Goal: Task Accomplishment & Management: Complete application form

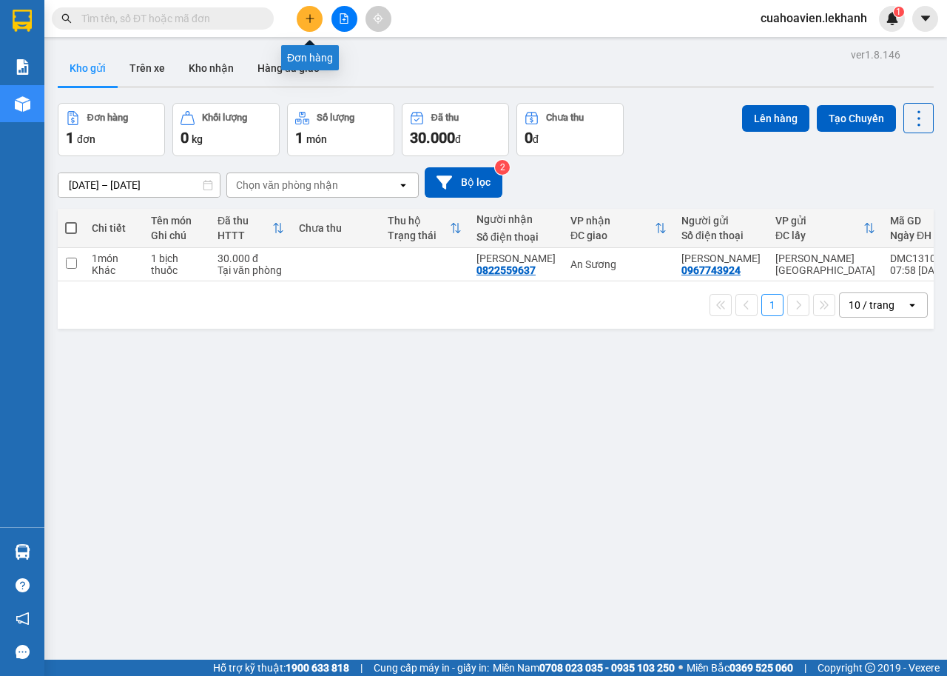
click at [320, 16] on button at bounding box center [310, 19] width 26 height 26
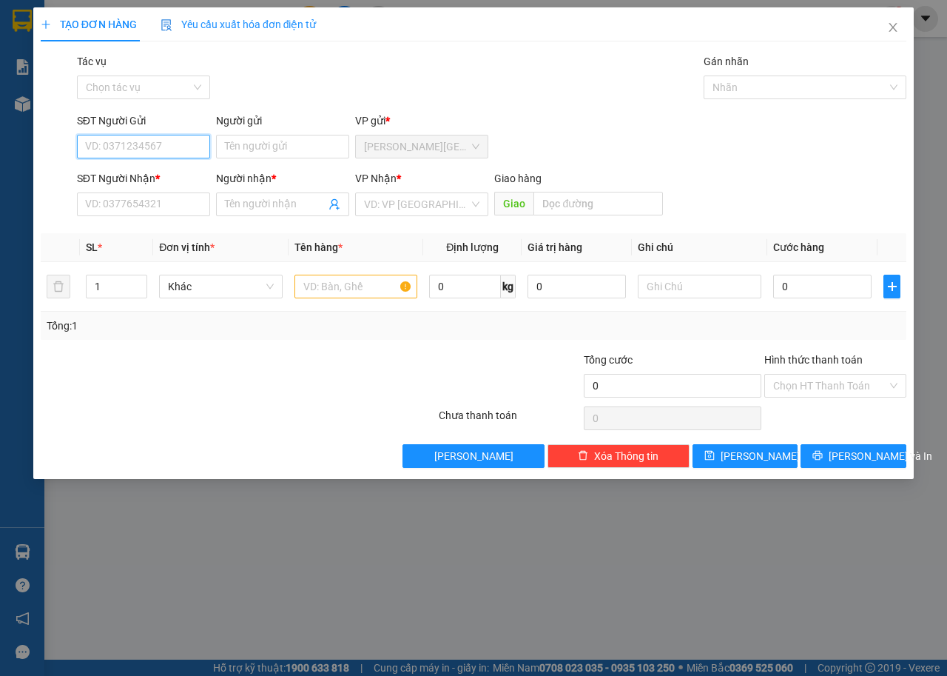
click at [141, 142] on input "SĐT Người Gửi" at bounding box center [143, 147] width 133 height 24
click at [146, 169] on div "0399649712 - LANH" at bounding box center [143, 176] width 115 height 16
type input "0399649712"
type input "LANH"
type input "0963226952"
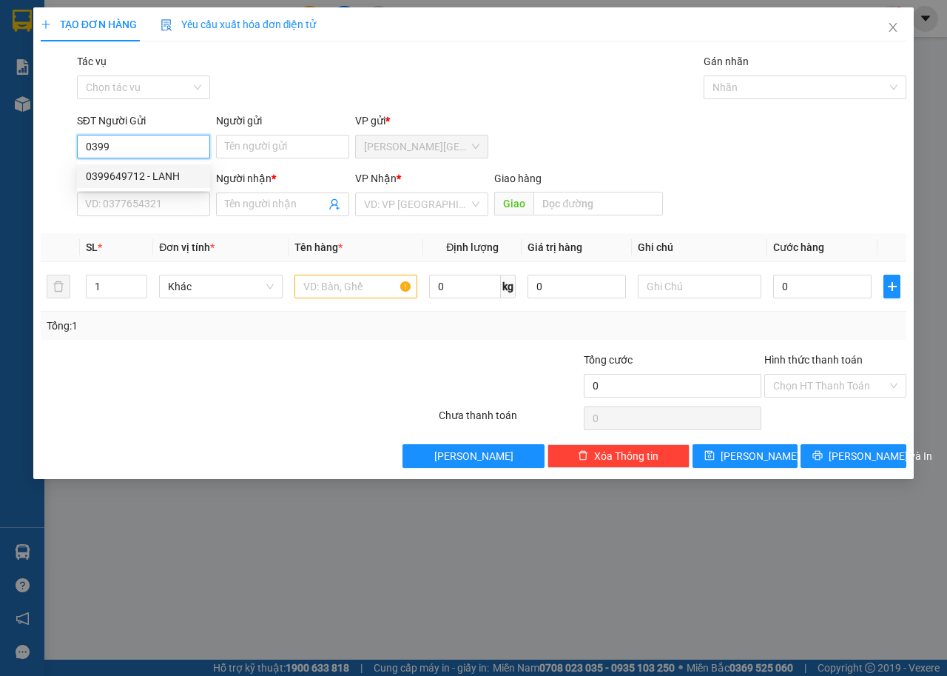
type input "THÁNH MỸ"
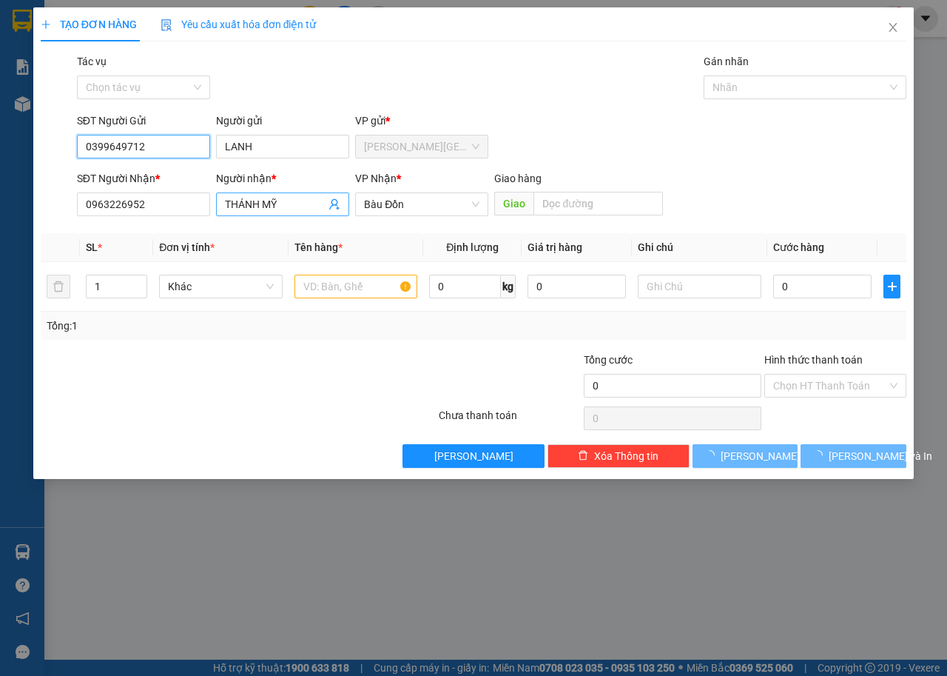
type input "30.000"
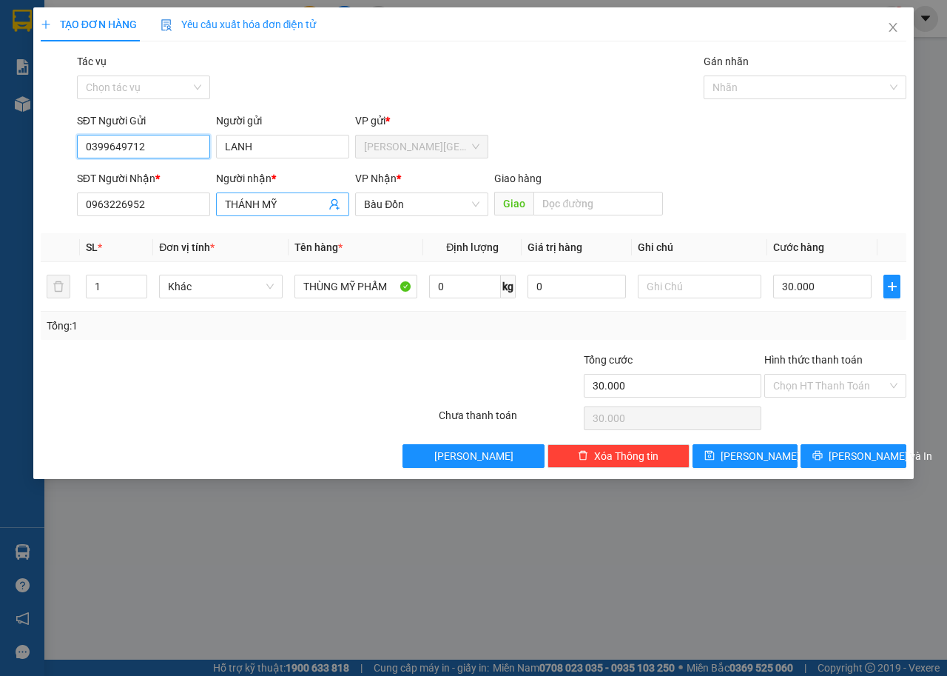
type input "0399649712"
drag, startPoint x: 307, startPoint y: 201, endPoint x: 87, endPoint y: 189, distance: 220.0
click at [87, 189] on div "SĐT Người Nhận * 0963226952 Người nhận * THÁNH MỸ THÁNH MỸ VP Nhận * Bàu Đồn Gi…" at bounding box center [491, 196] width 835 height 52
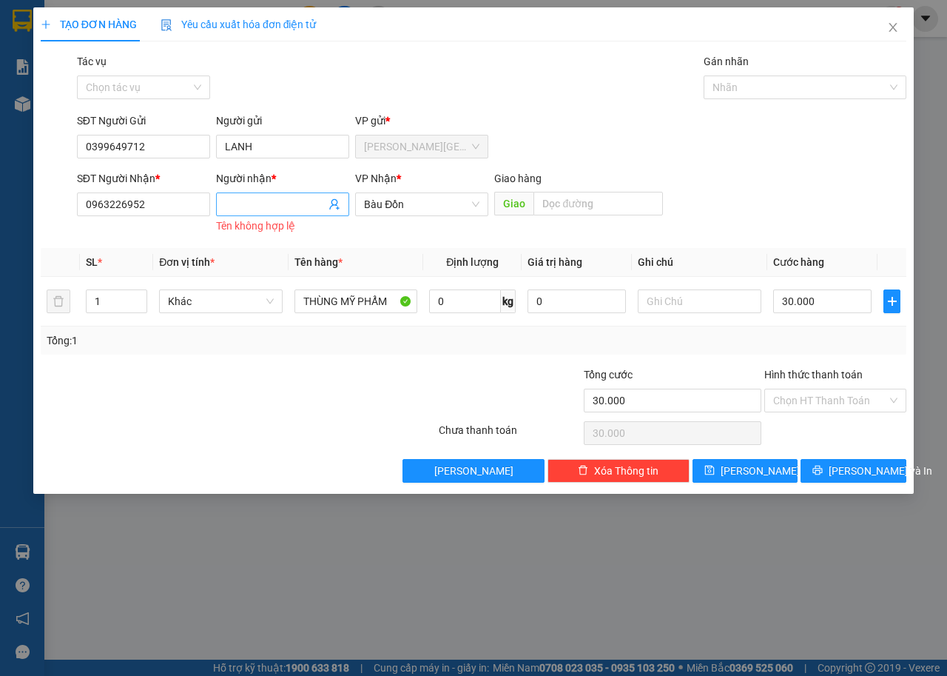
drag, startPoint x: 434, startPoint y: 189, endPoint x: 294, endPoint y: 195, distance: 139.2
click at [294, 195] on div "SĐT Người Nhận * 0963226952 Người nhận * Tên người nhận Tên không hợp lệ VP Nhậ…" at bounding box center [491, 203] width 835 height 67
drag, startPoint x: 425, startPoint y: 209, endPoint x: 296, endPoint y: 206, distance: 128.8
click at [297, 206] on div "SĐT Người Nhận * 0963226952 Người nhận * Tên người nhận Tên không hợp lệ VP Nhậ…" at bounding box center [491, 203] width 835 height 67
click at [462, 199] on span "Bàu Đồn" at bounding box center [421, 204] width 115 height 22
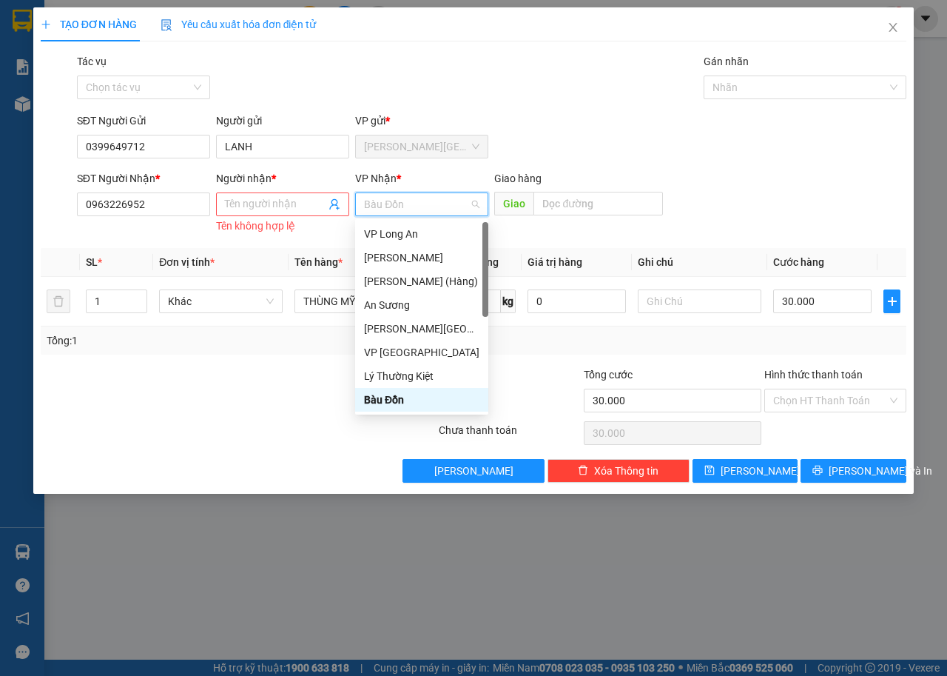
drag, startPoint x: 459, startPoint y: 202, endPoint x: 431, endPoint y: 203, distance: 28.1
click at [437, 203] on span "Bàu Đồn" at bounding box center [421, 204] width 115 height 22
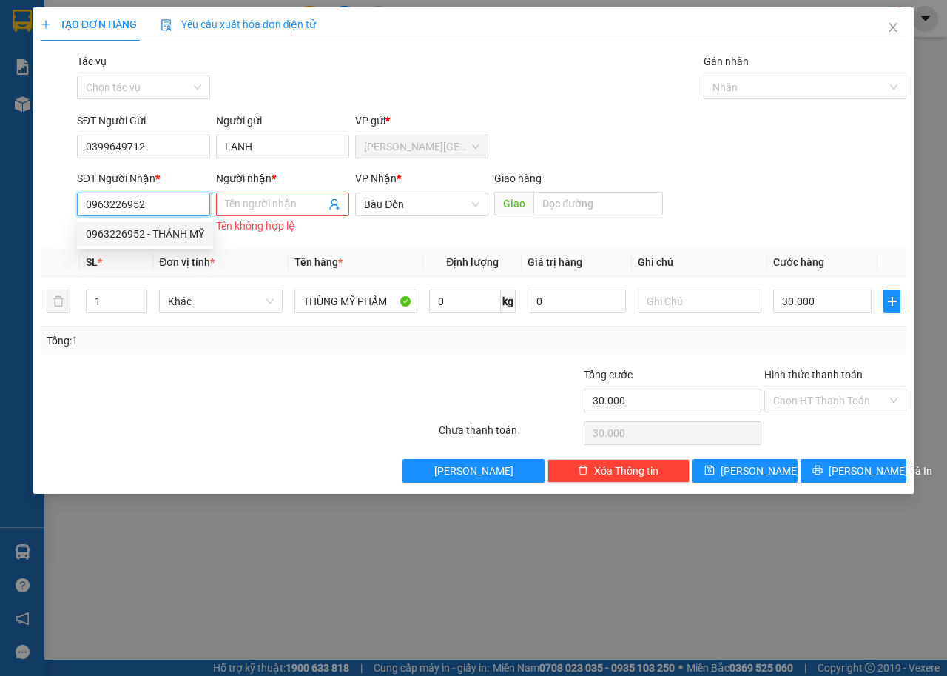
drag, startPoint x: 163, startPoint y: 202, endPoint x: 0, endPoint y: 191, distance: 163.2
click at [0, 191] on div "TẠO ĐƠN HÀNG Yêu cầu xuất hóa đơn điện tử Transit Pickup Surcharge Ids Transit …" at bounding box center [473, 338] width 947 height 676
click at [164, 252] on div "0336832952 - HUỲNH TIỀN" at bounding box center [149, 257] width 126 height 16
type input "0336832952"
type input "HUỲNH TIỀN"
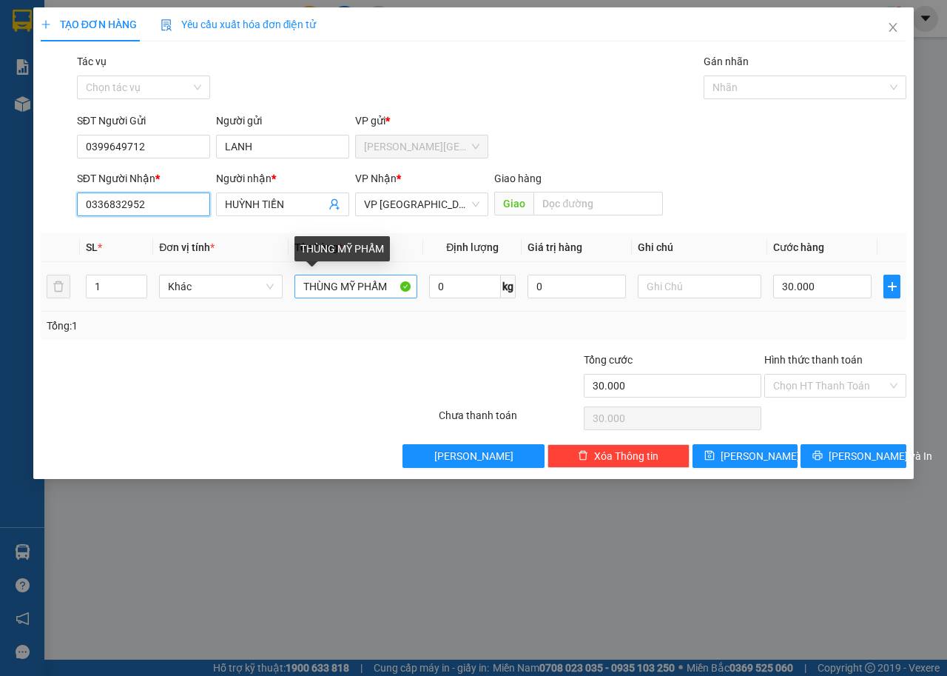
type input "0336832952"
drag, startPoint x: 388, startPoint y: 279, endPoint x: 94, endPoint y: 277, distance: 293.7
click at [94, 277] on tr "1 Khác THÙNG MỸ PHẨM 0 kg 0 30.000" at bounding box center [474, 287] width 866 height 50
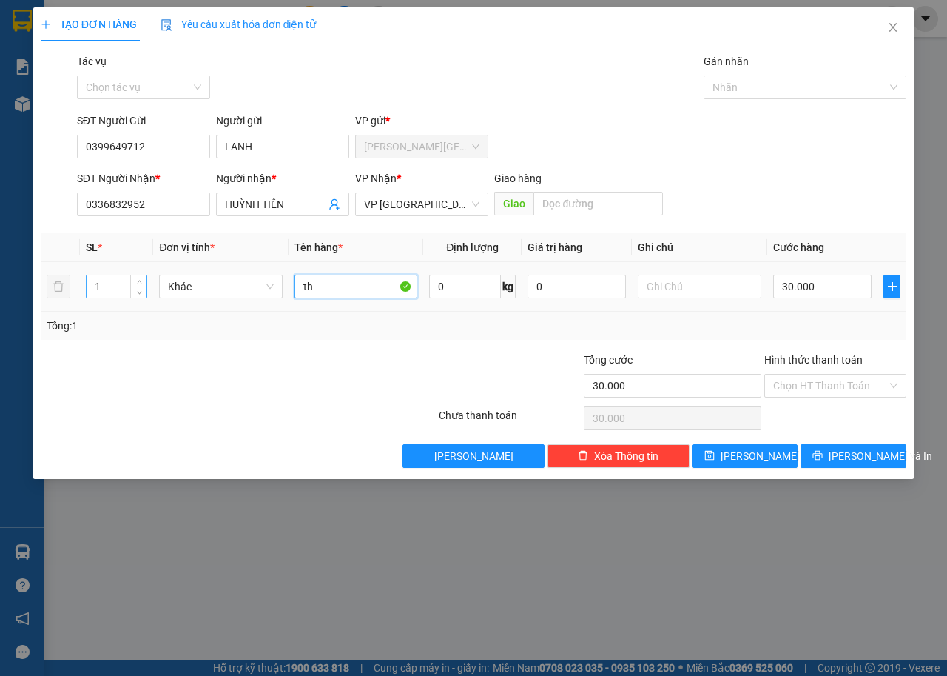
type input "t"
type input "T"
type input "THÙNG MỸ PHẨM"
click at [818, 382] on input "Hình thức thanh toán" at bounding box center [830, 385] width 114 height 22
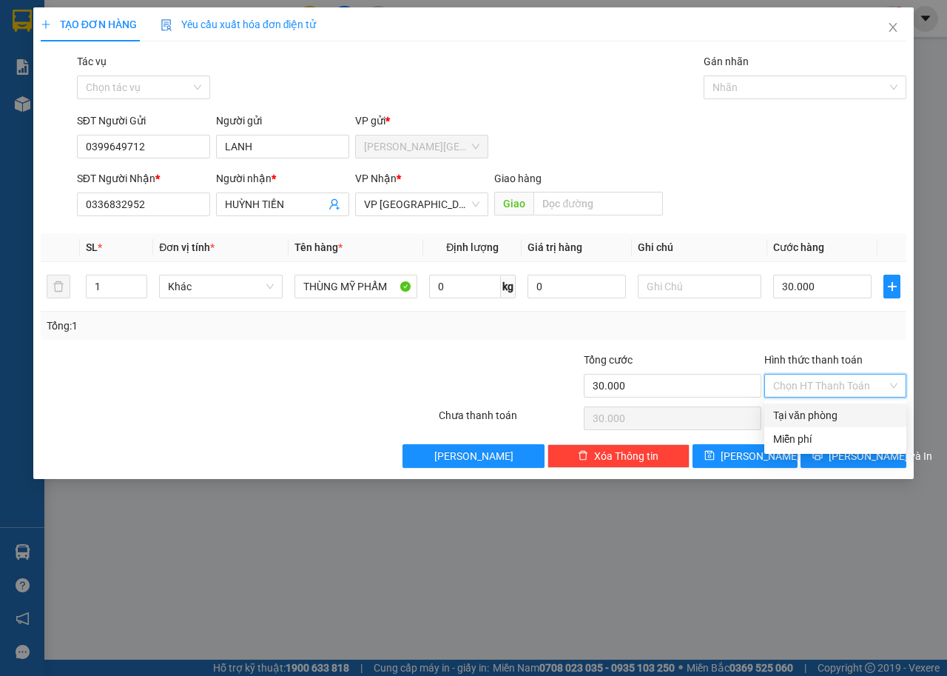
click at [831, 420] on div "Tại văn phòng" at bounding box center [835, 415] width 124 height 16
type input "0"
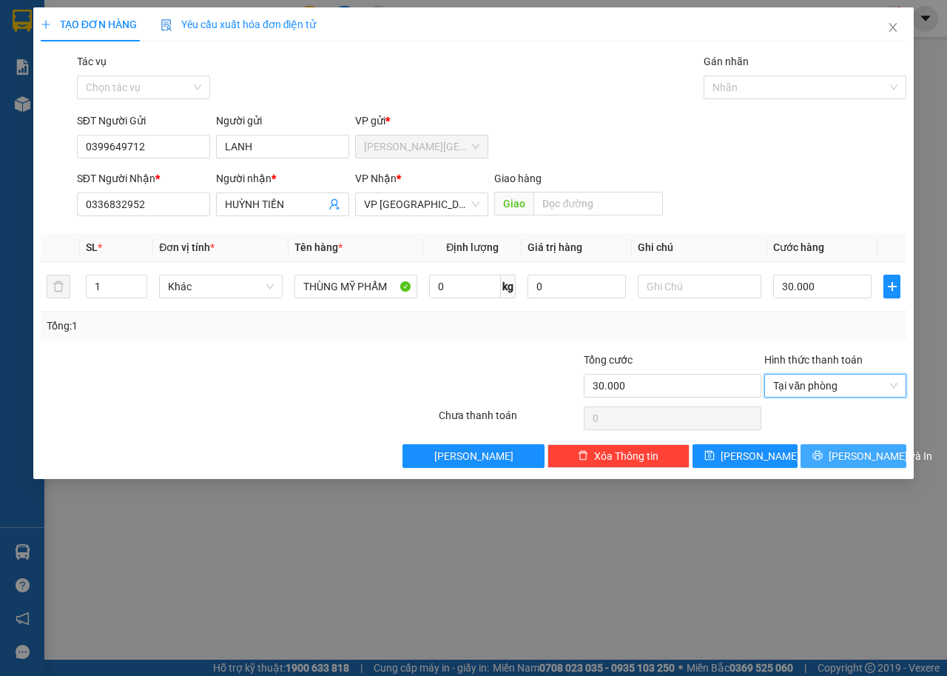
drag, startPoint x: 858, startPoint y: 437, endPoint x: 857, endPoint y: 444, distance: 7.5
click at [858, 437] on div "Transit Pickup Surcharge Ids Transit Deliver Surcharge Ids Transit Deliver Surc…" at bounding box center [474, 260] width 866 height 414
click at [859, 449] on span "[PERSON_NAME] và In" at bounding box center [881, 456] width 104 height 16
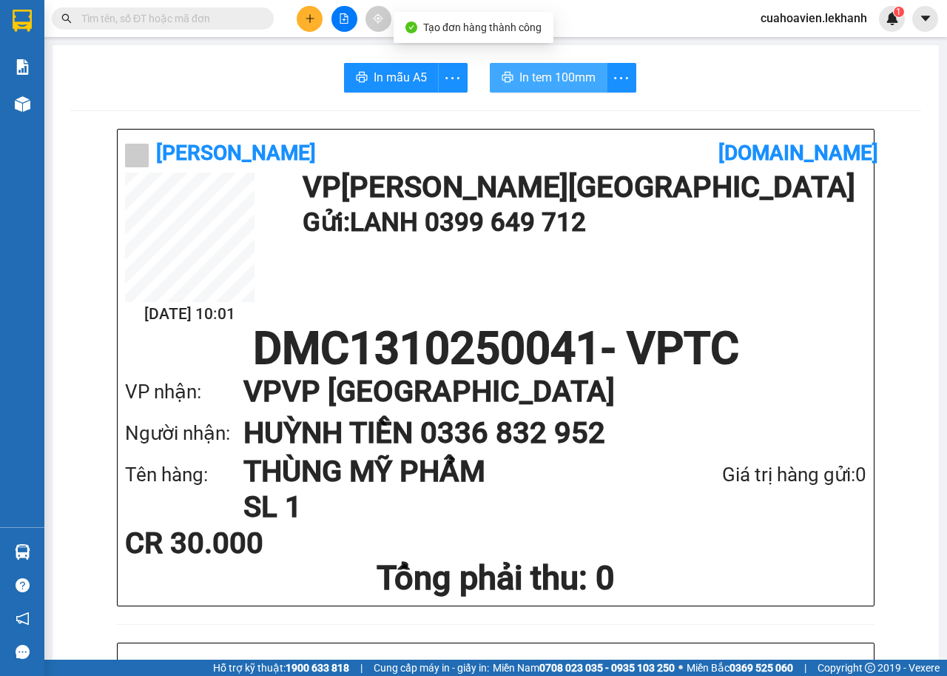
click at [539, 78] on span "In tem 100mm" at bounding box center [557, 77] width 76 height 18
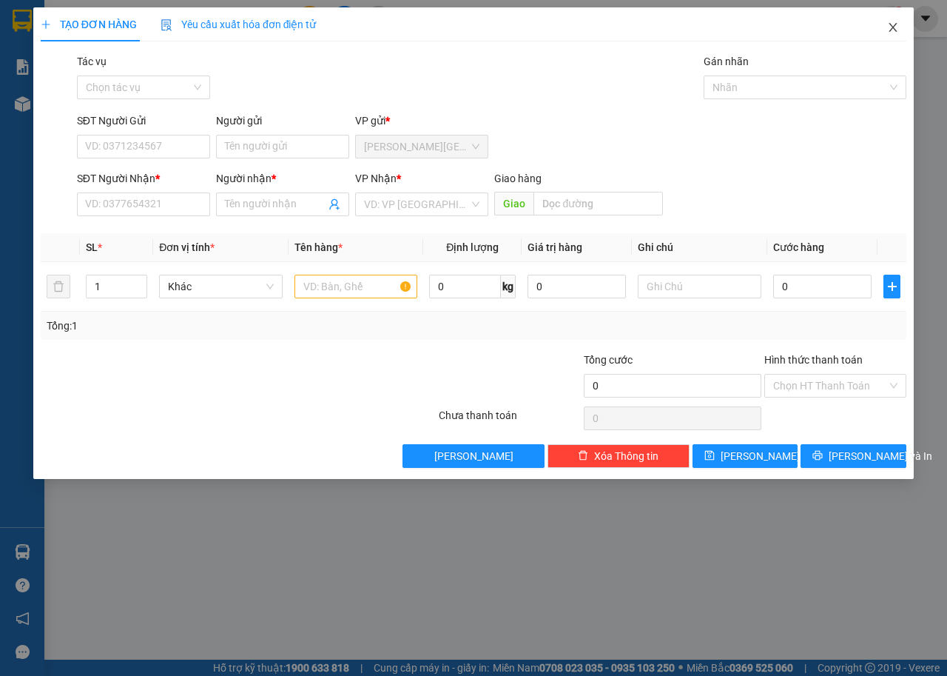
click at [889, 27] on icon "close" at bounding box center [893, 27] width 12 height 12
